Goal: Communication & Community: Answer question/provide support

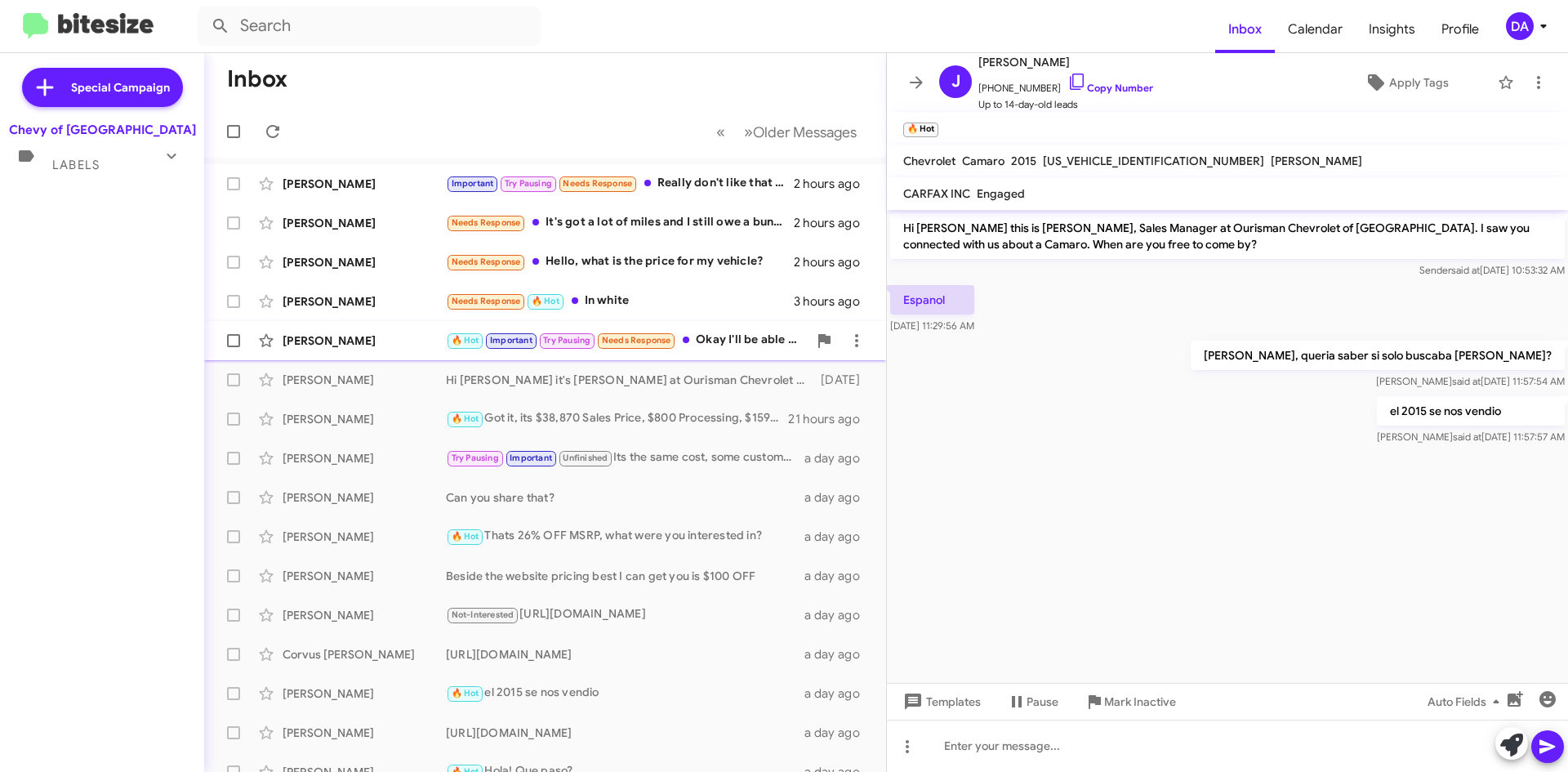
click at [744, 335] on div "🔥 Hot Important Try Pausing Needs Response Okay I'll be able to test drive it r…" at bounding box center [626, 340] width 362 height 19
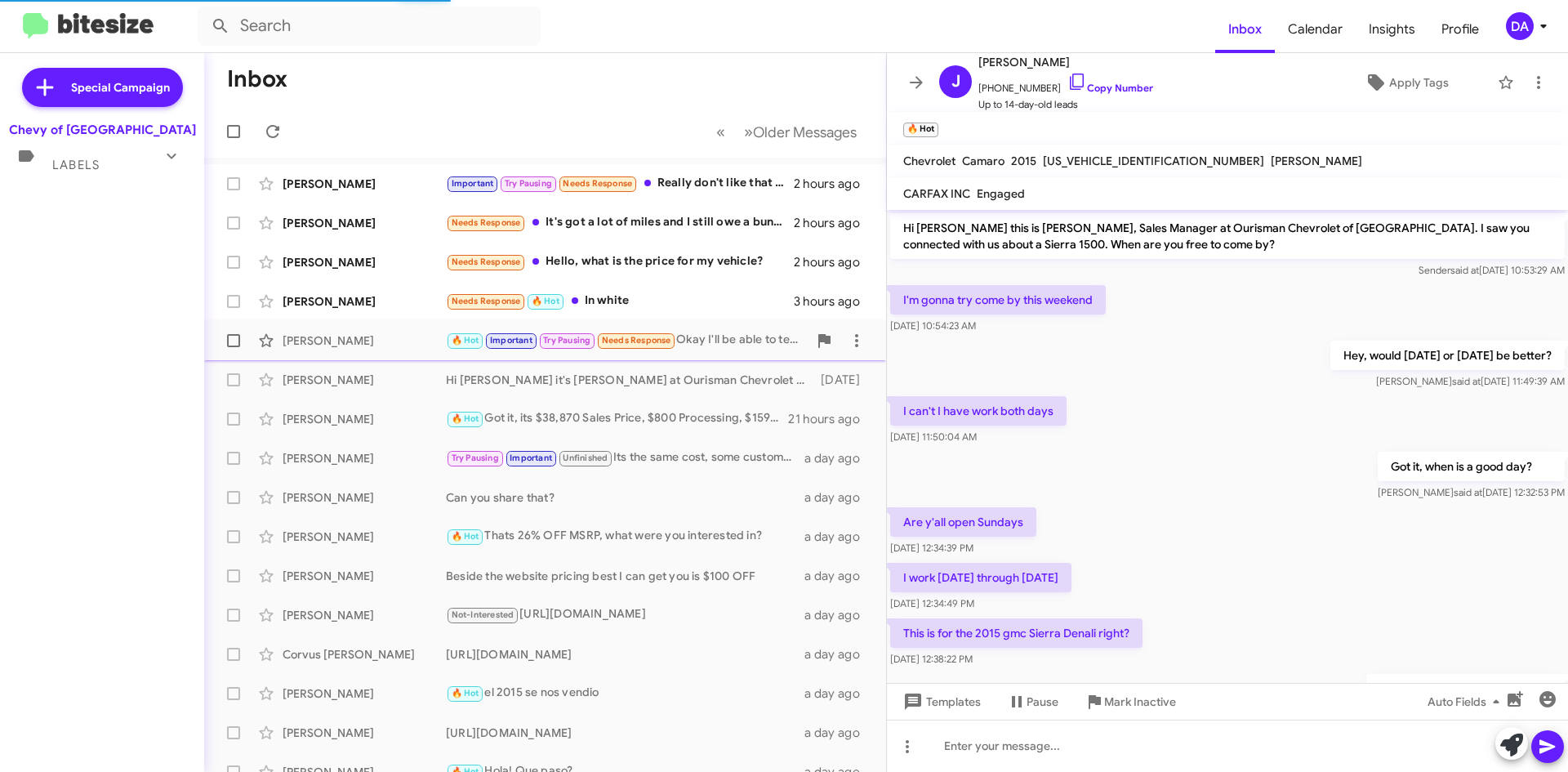
scroll to position [318, 0]
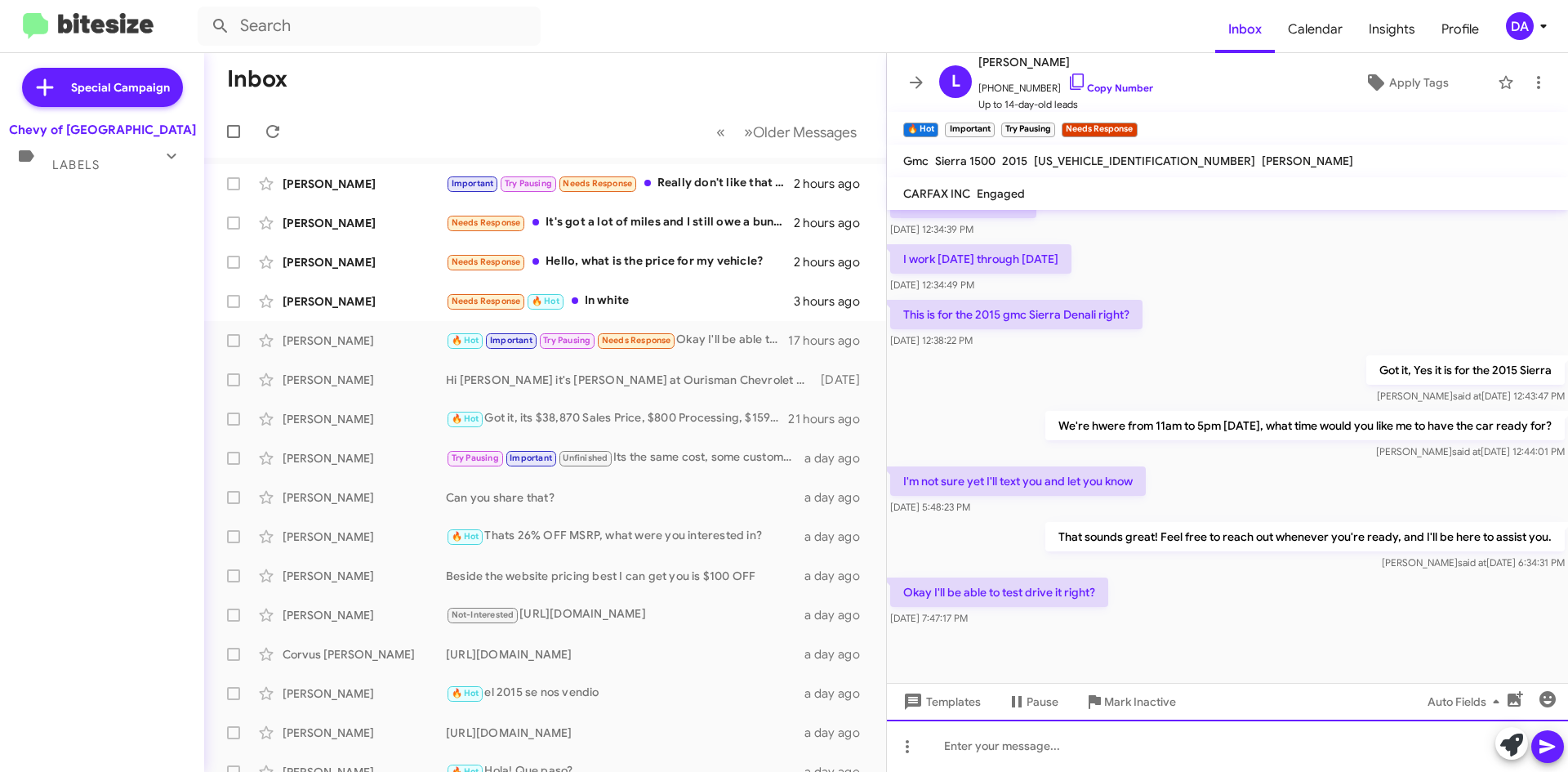
click at [1052, 745] on div at bounding box center [1226, 745] width 681 height 52
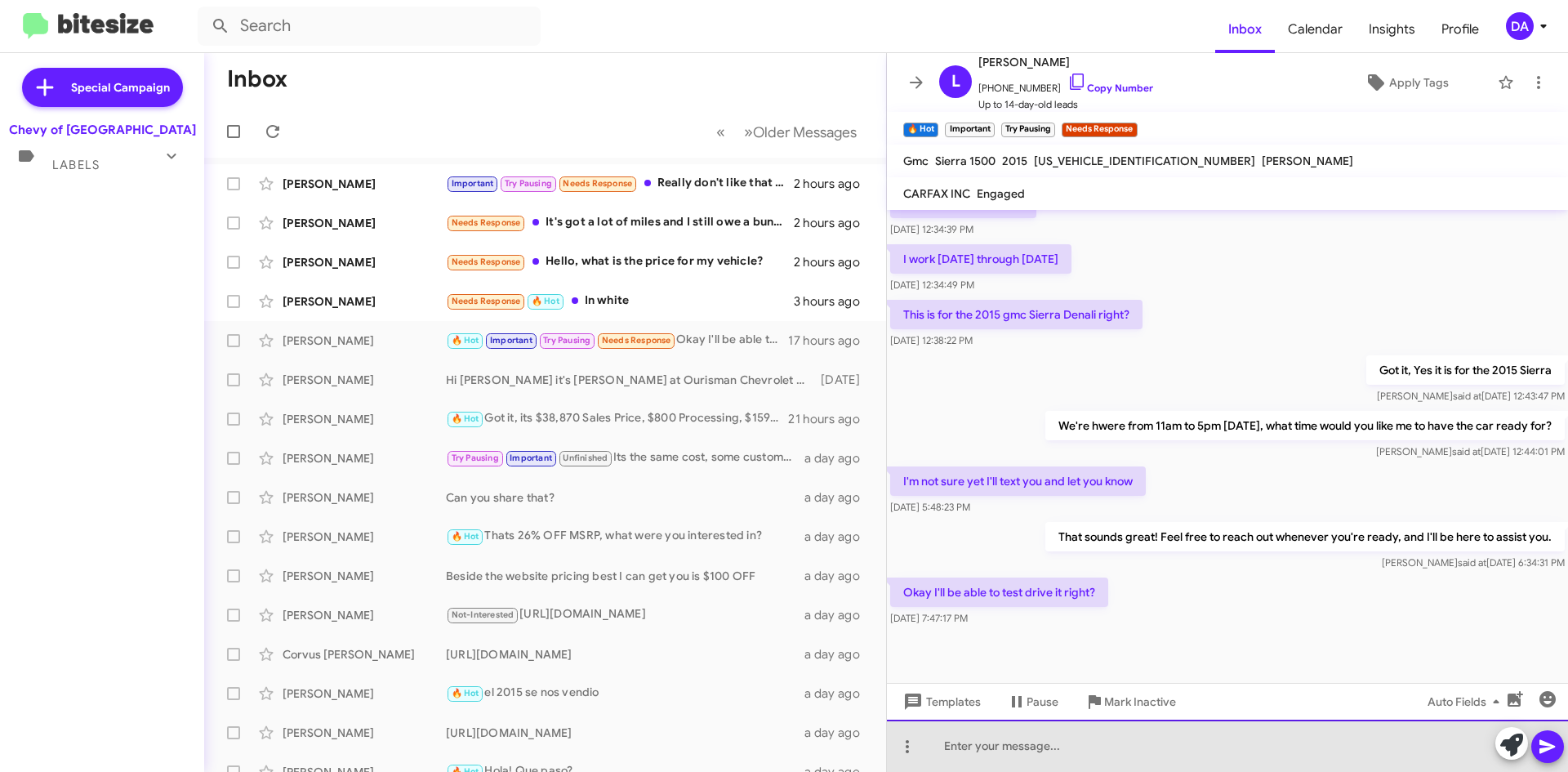
click at [1056, 744] on div at bounding box center [1226, 745] width 681 height 52
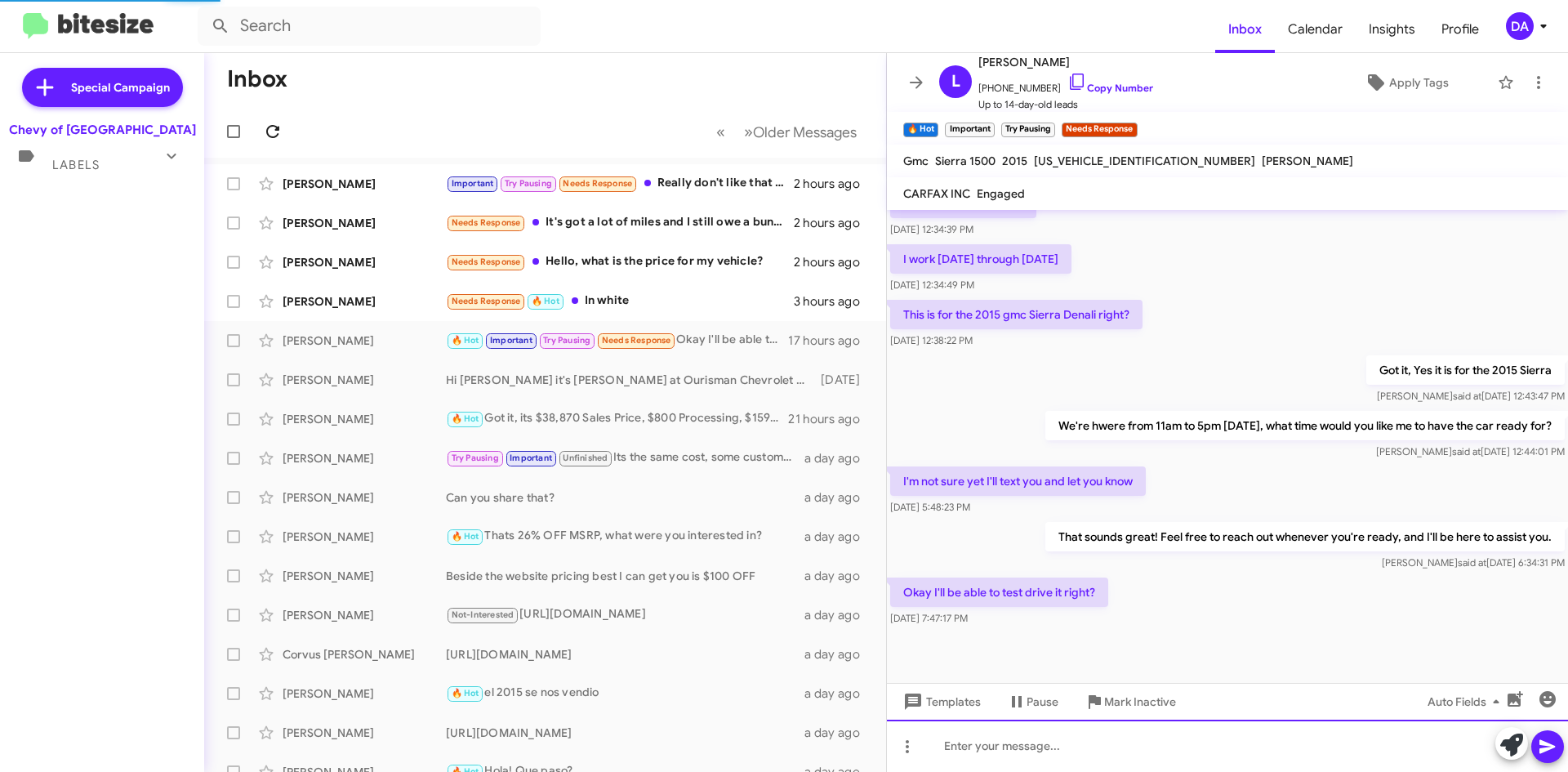
scroll to position [0, 0]
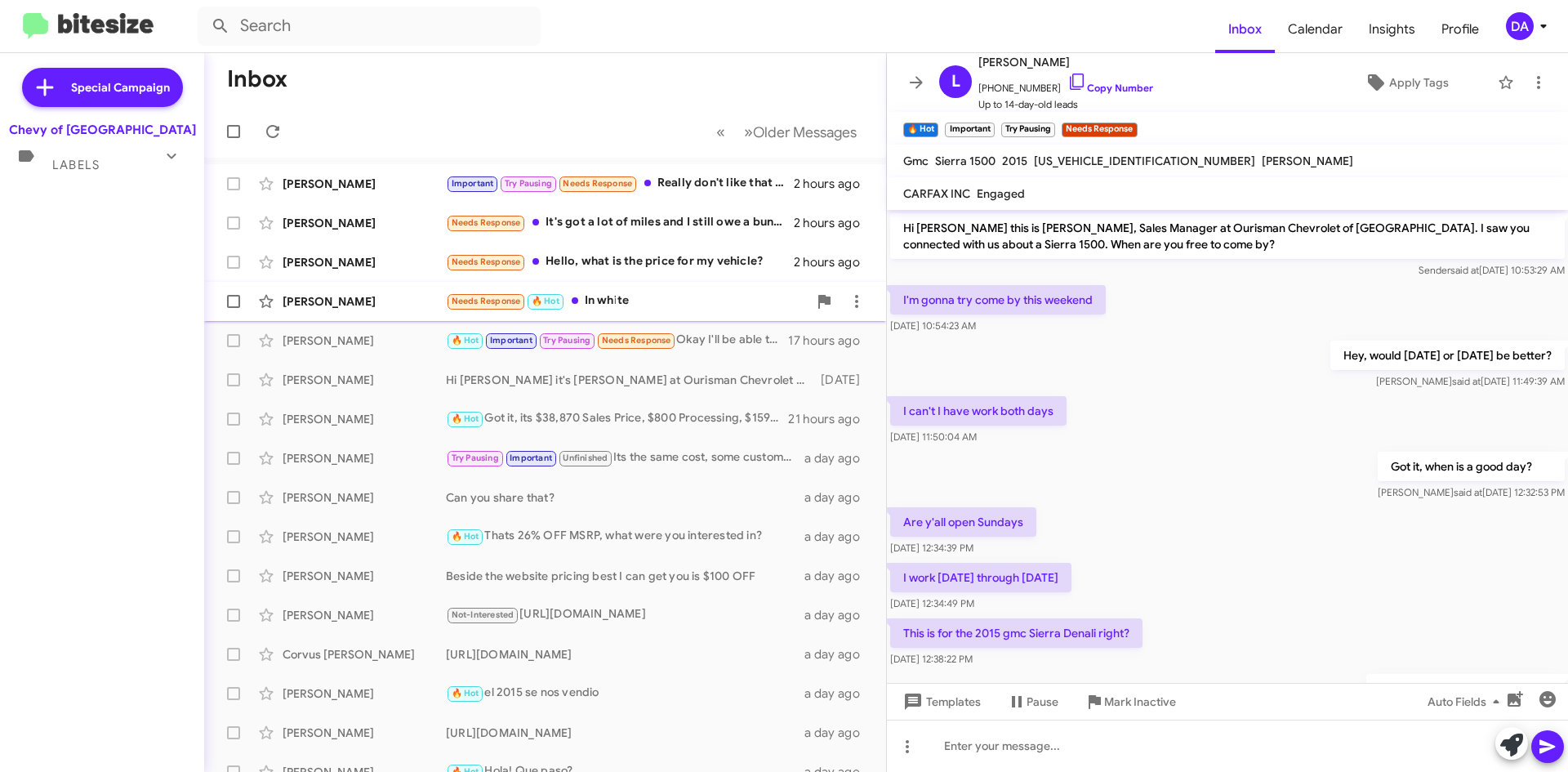
click at [336, 312] on div "[PERSON_NAME] Needs Response 🔥 Hot In white 3 hours ago" at bounding box center [545, 301] width 656 height 32
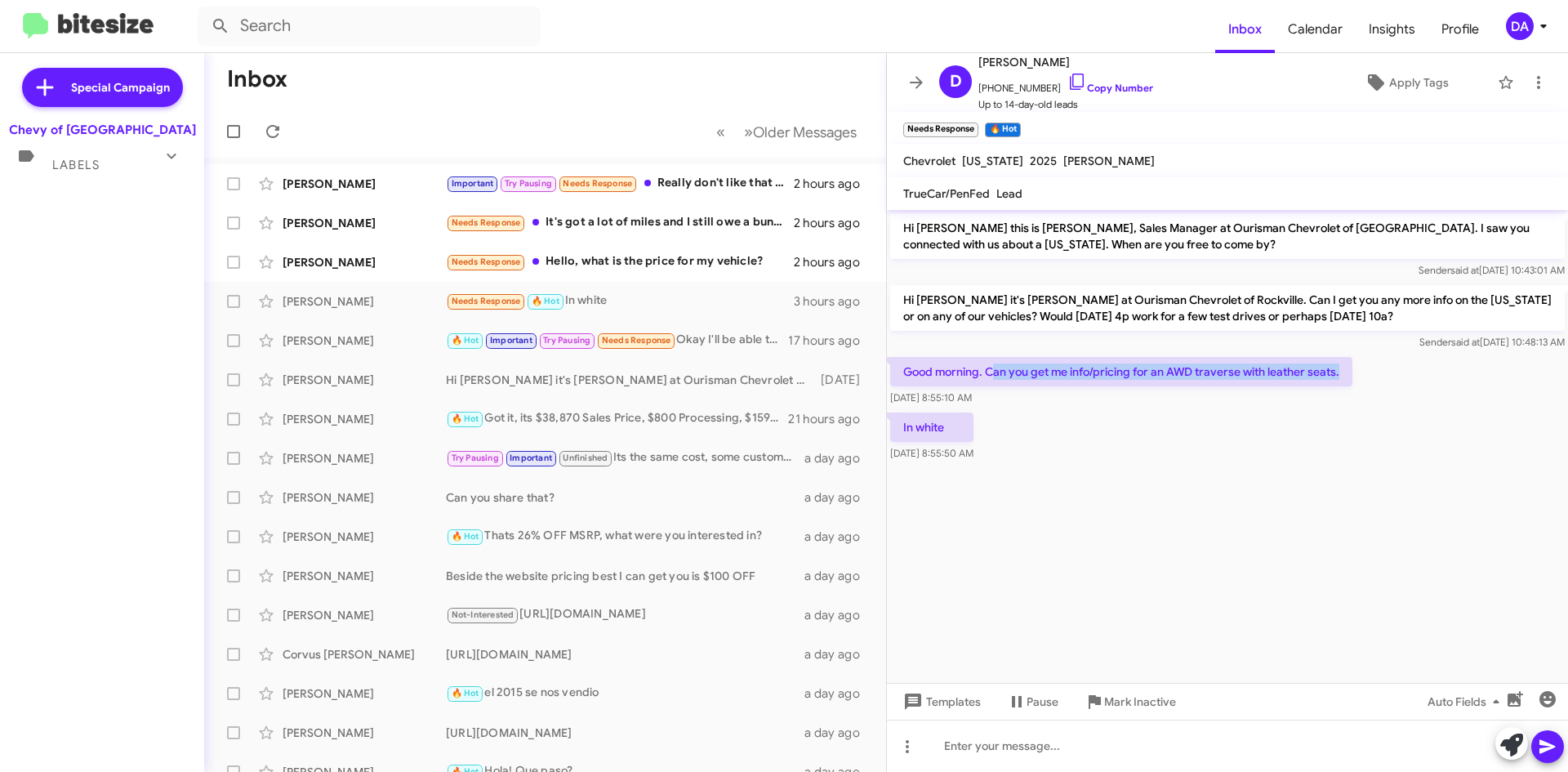
drag, startPoint x: 994, startPoint y: 367, endPoint x: 1332, endPoint y: 404, distance: 340.0
click at [1361, 374] on div "Good morning. Can you get me info/pricing for an AWD traverse with leather seat…" at bounding box center [1226, 381] width 681 height 55
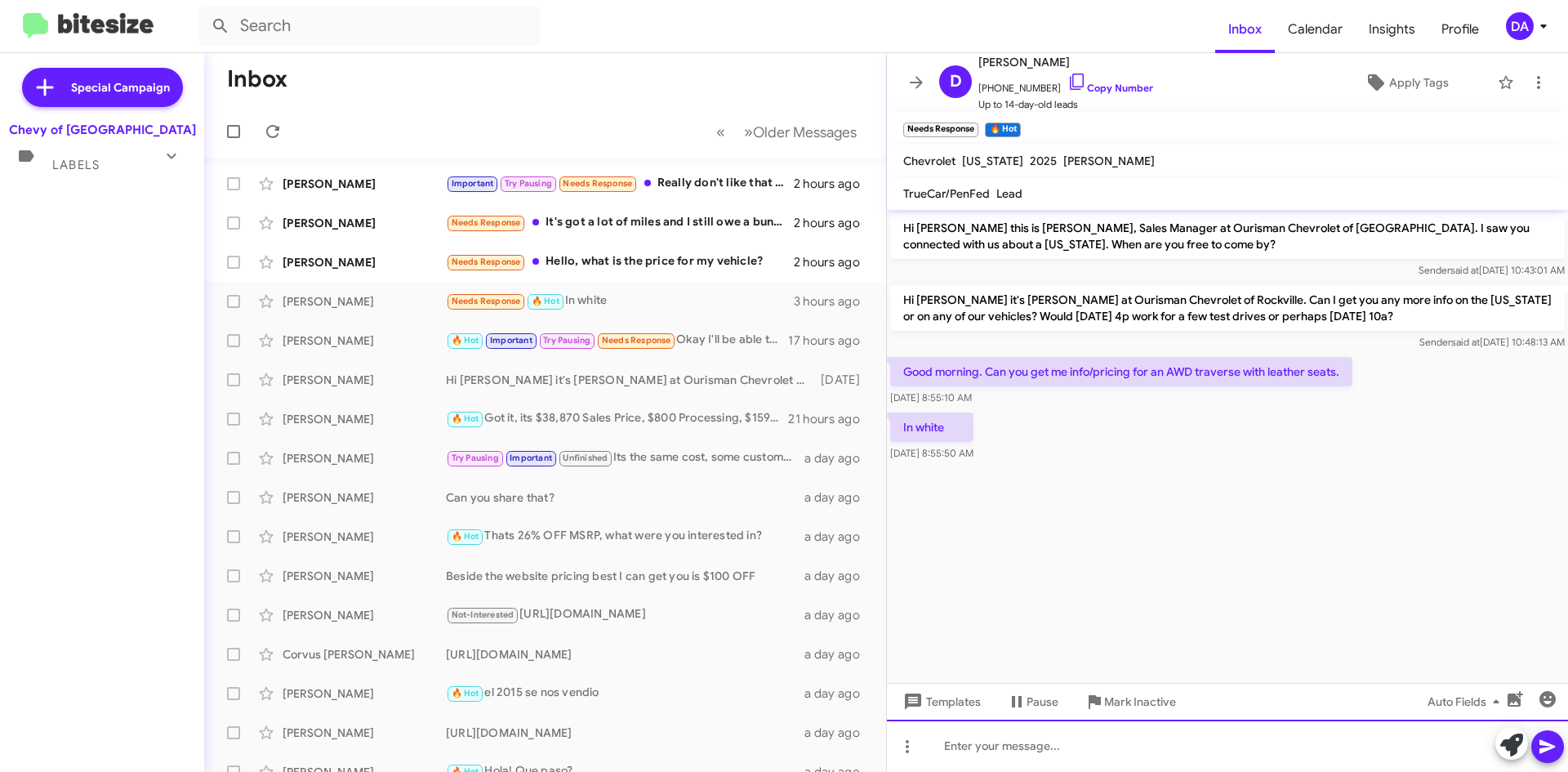
click at [945, 730] on div at bounding box center [1226, 745] width 681 height 52
click at [1042, 750] on div at bounding box center [1226, 745] width 681 height 52
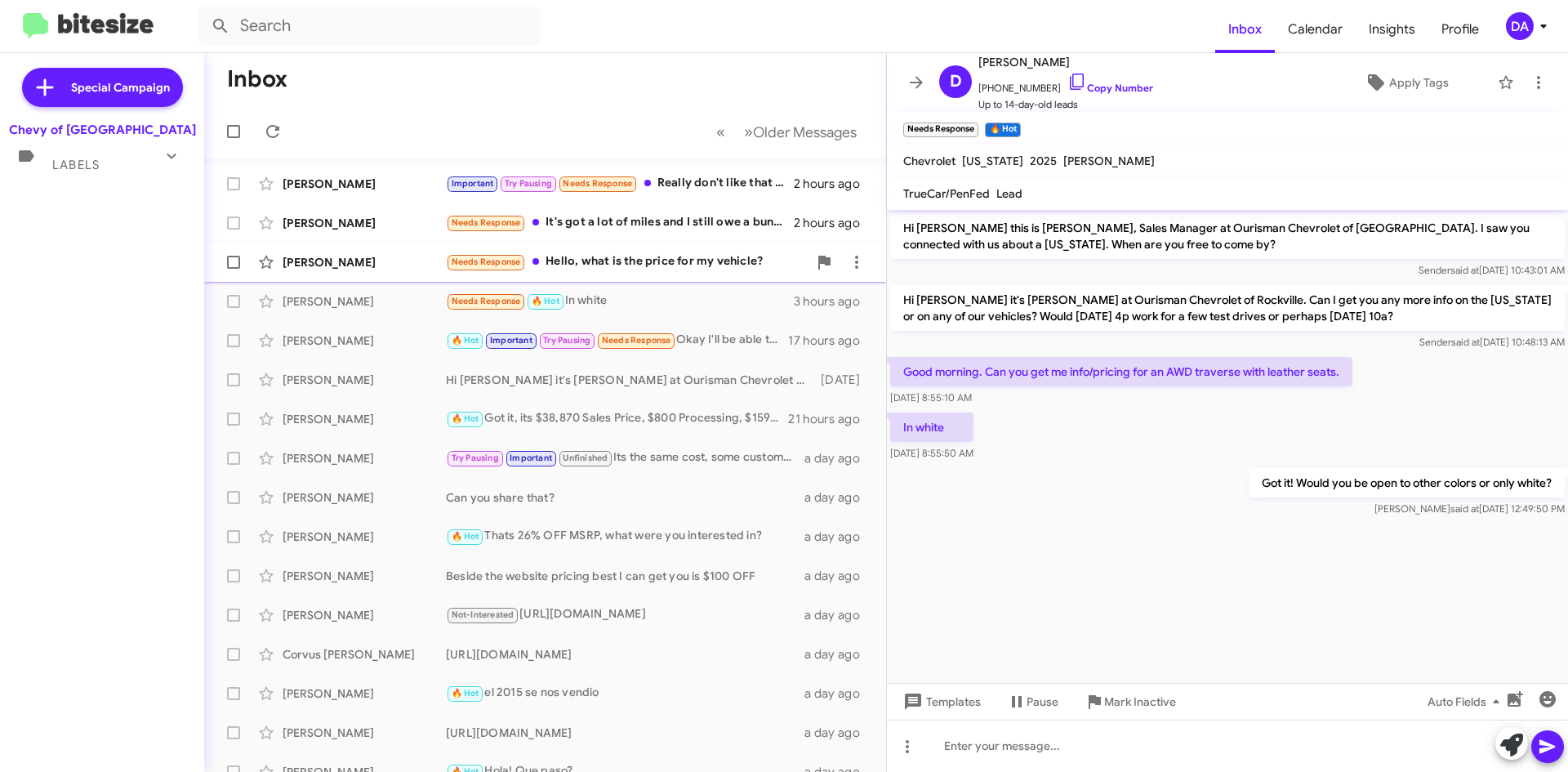
click at [633, 258] on div "Needs Response Hello, what is the price for my vehicle?" at bounding box center [626, 262] width 362 height 19
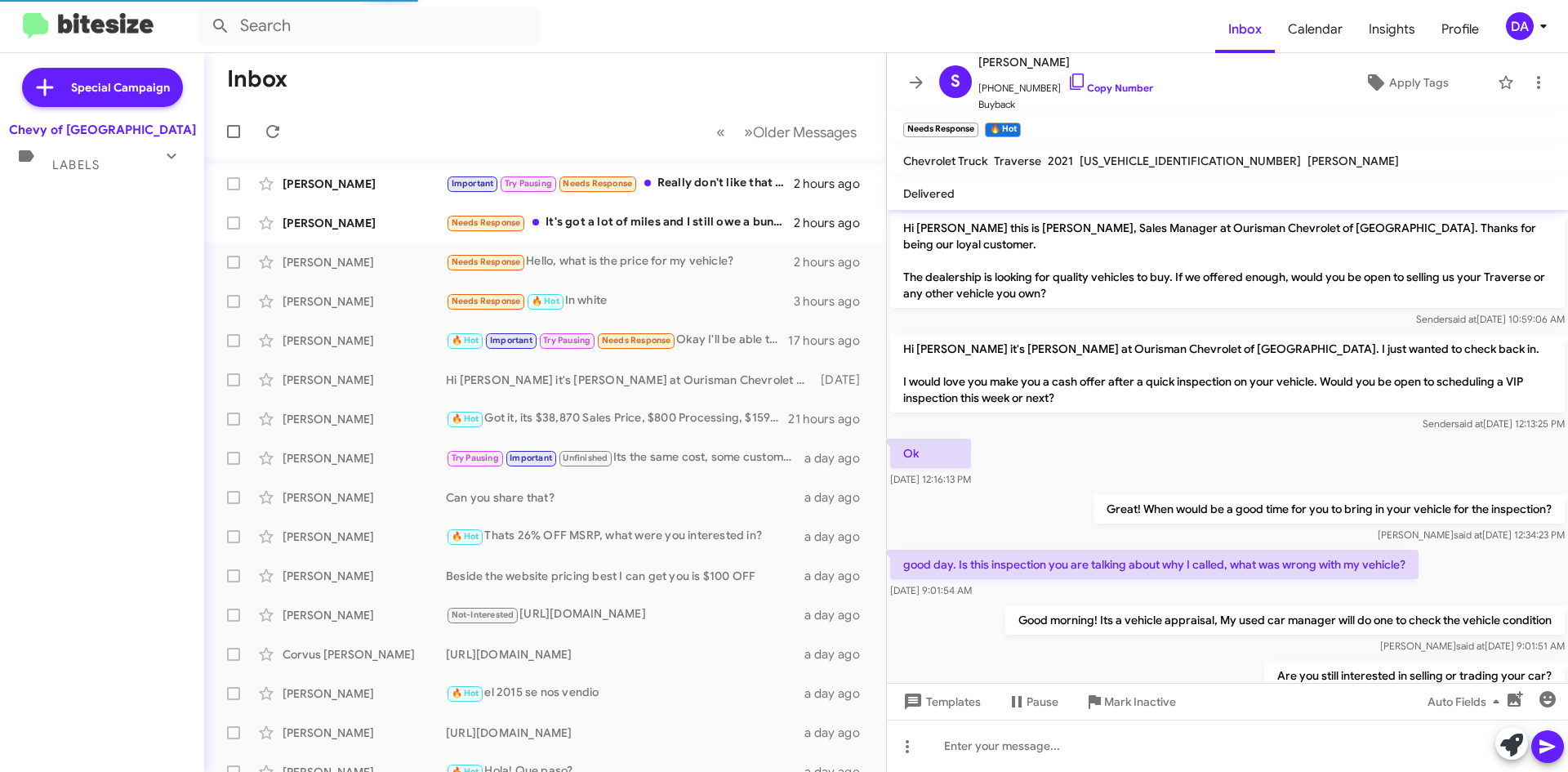
scroll to position [763, 0]
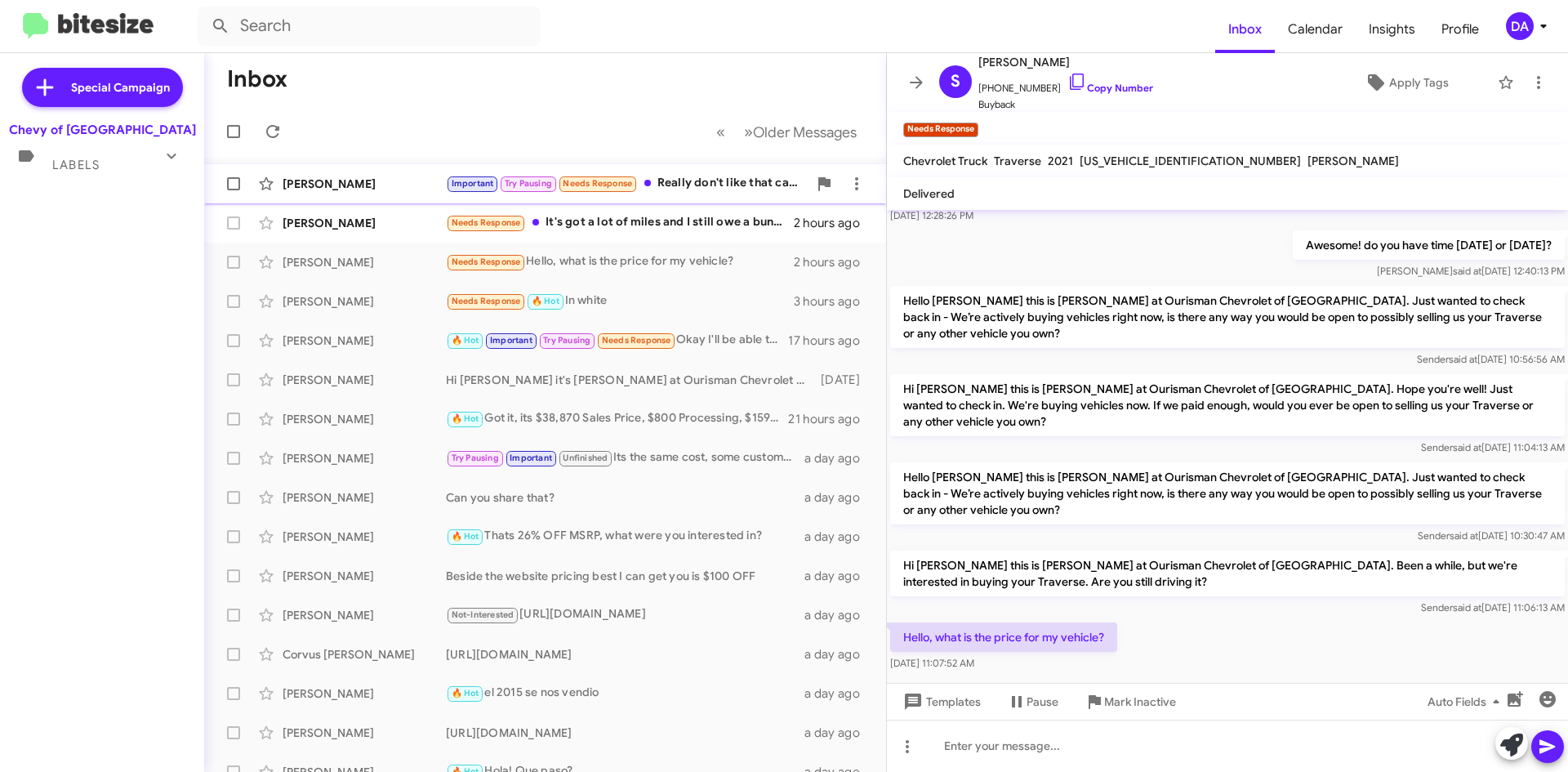
click at [704, 202] on span "[PERSON_NAME] Important Try Pausing Needs Response Really don't like that car a…" at bounding box center [545, 183] width 681 height 39
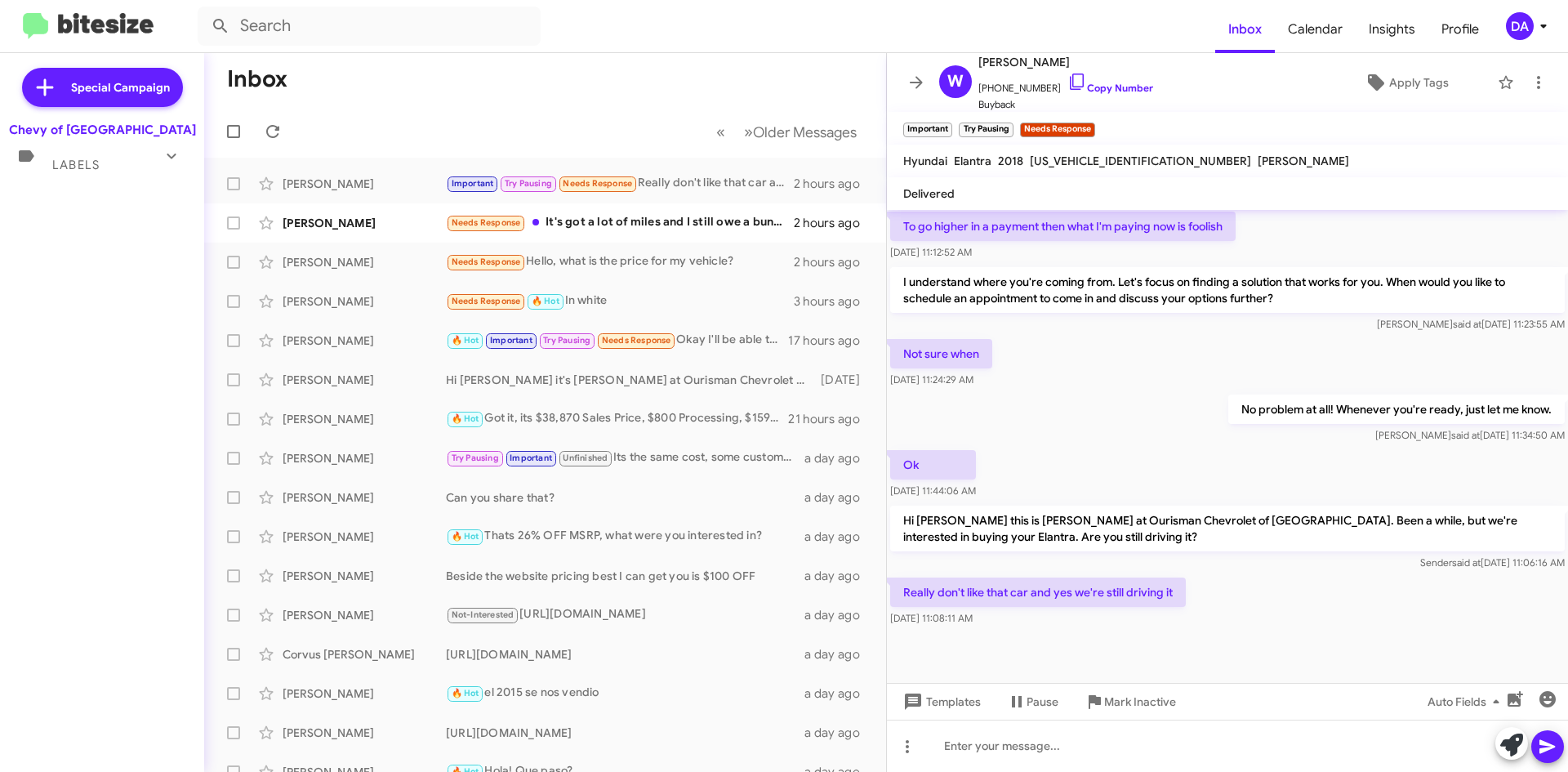
scroll to position [351, 0]
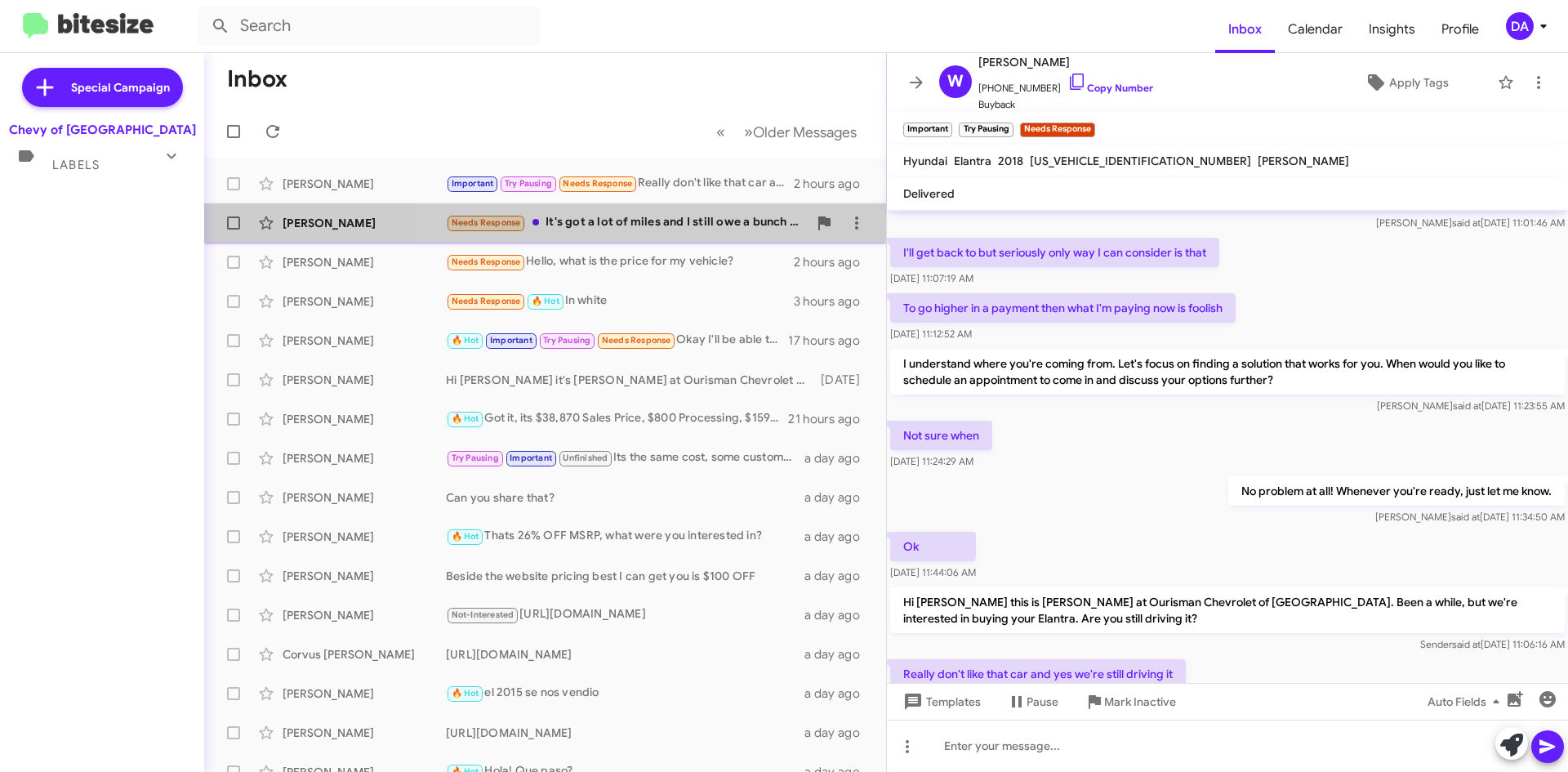
click at [681, 216] on div "Needs Response It's got a lot of miles and I still owe a bunch of money." at bounding box center [626, 223] width 362 height 19
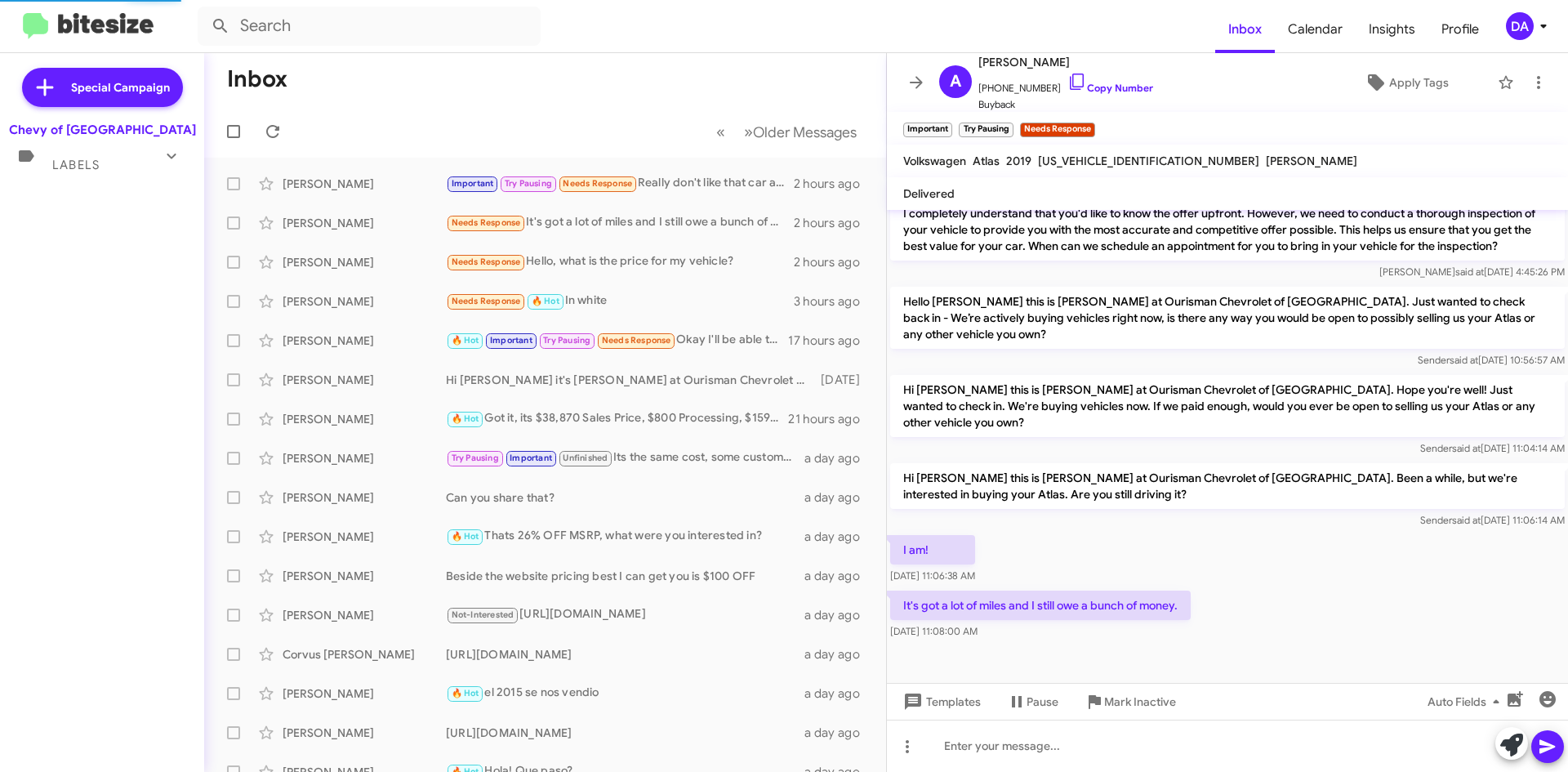
scroll to position [319, 0]
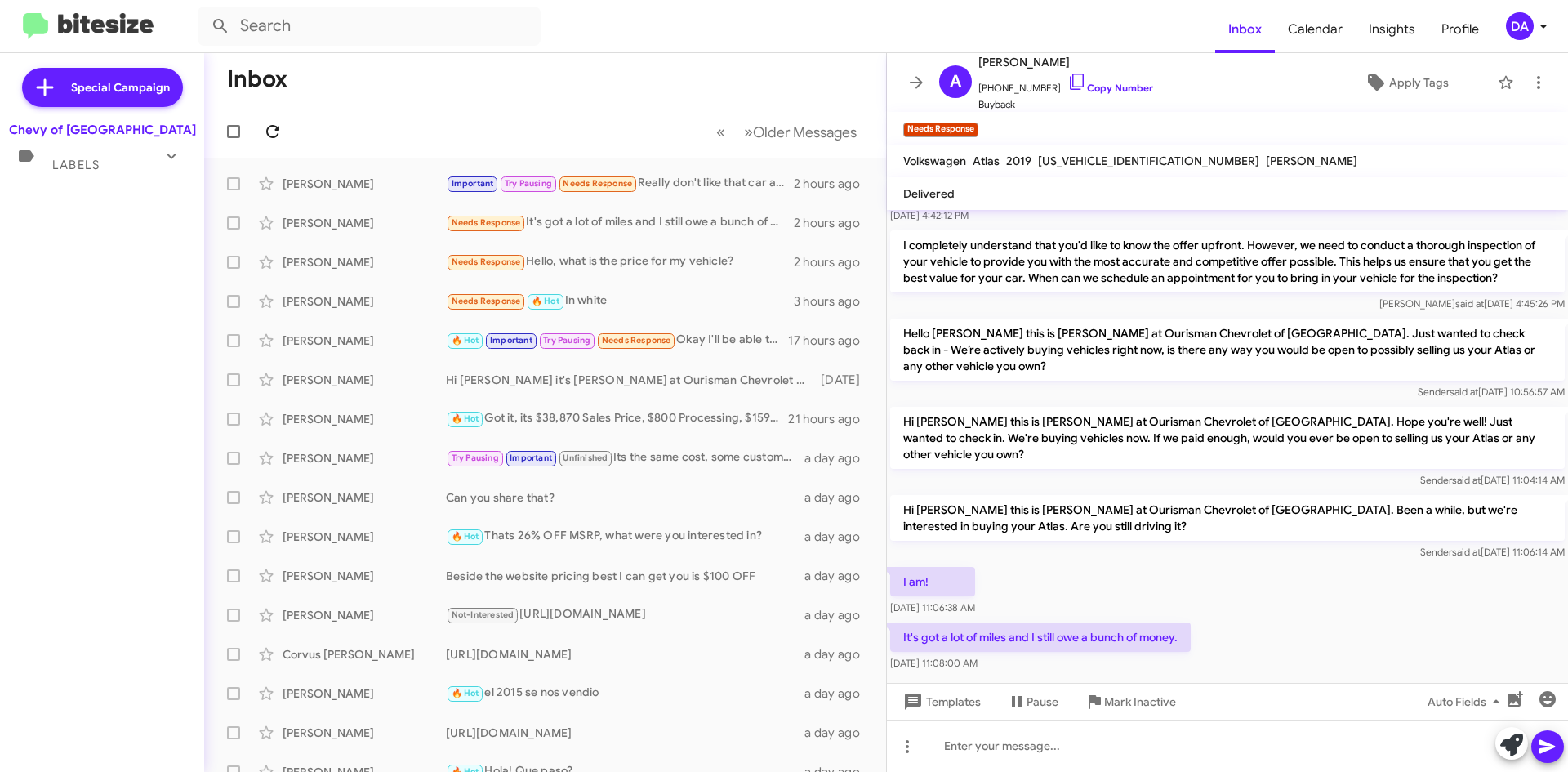
click at [286, 128] on span at bounding box center [272, 131] width 32 height 20
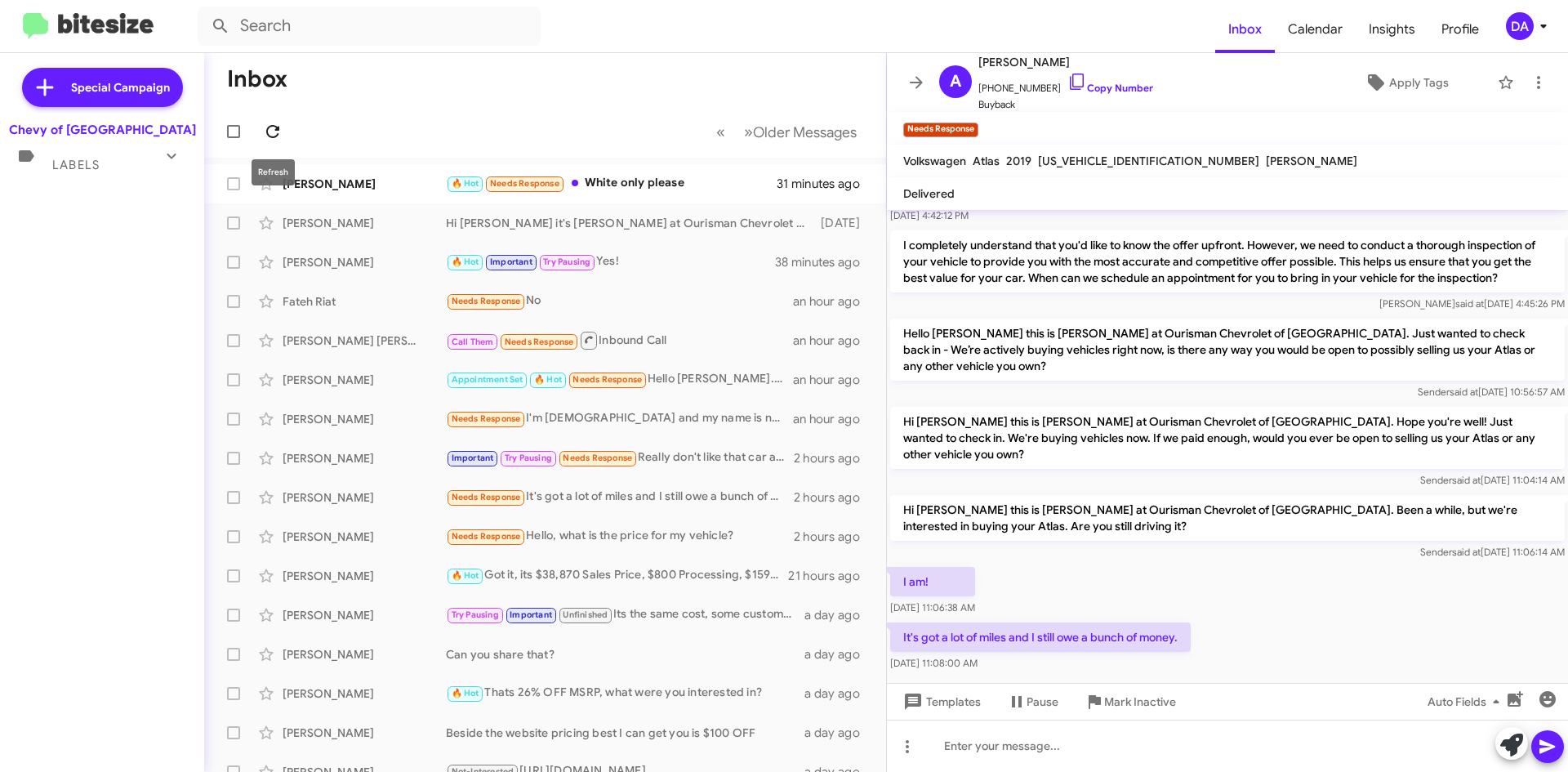
click at [277, 123] on icon at bounding box center [272, 131] width 20 height 20
click at [266, 126] on icon at bounding box center [272, 131] width 20 height 20
